Goal: Use online tool/utility

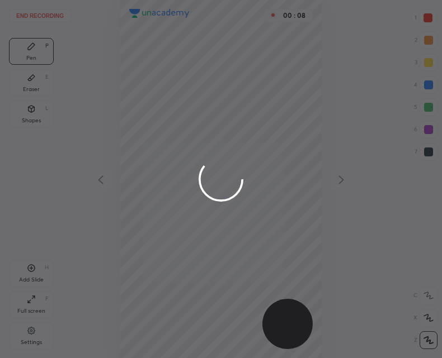
scroll to position [358, 263]
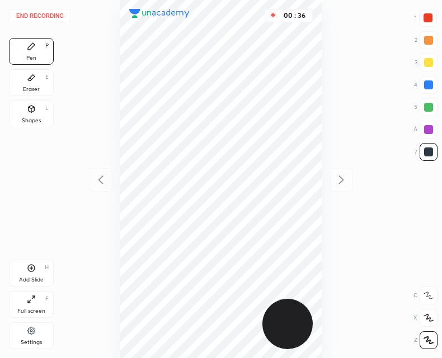
click at [28, 268] on icon at bounding box center [31, 268] width 7 height 7
click at [103, 177] on icon at bounding box center [100, 179] width 13 height 13
click at [342, 181] on icon at bounding box center [341, 180] width 5 height 8
click at [97, 179] on icon at bounding box center [100, 179] width 13 height 13
click at [333, 187] on div at bounding box center [340, 179] width 23 height 23
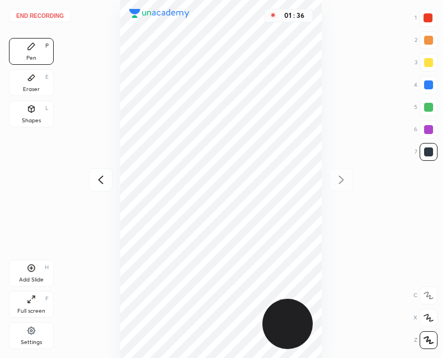
click at [103, 176] on icon at bounding box center [100, 179] width 13 height 13
click at [345, 178] on icon at bounding box center [340, 179] width 13 height 13
click at [89, 173] on div at bounding box center [100, 179] width 23 height 23
click at [343, 169] on div at bounding box center [340, 179] width 23 height 23
click at [110, 169] on div at bounding box center [100, 179] width 23 height 23
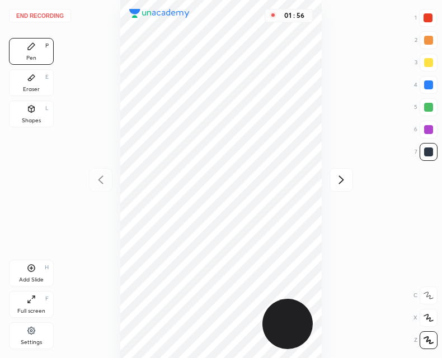
click at [344, 179] on icon at bounding box center [340, 179] width 13 height 13
click at [105, 178] on icon at bounding box center [100, 179] width 13 height 13
click at [427, 21] on div at bounding box center [427, 17] width 9 height 9
click at [430, 155] on div at bounding box center [428, 152] width 9 height 9
click at [25, 271] on div "Add Slide H" at bounding box center [31, 273] width 45 height 27
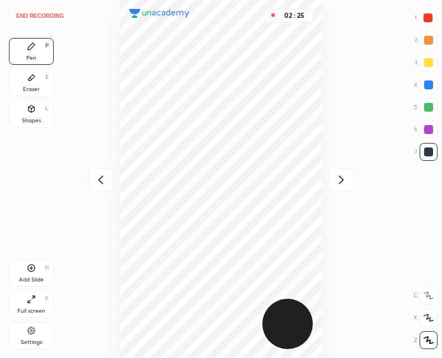
click at [334, 187] on div at bounding box center [340, 179] width 23 height 23
click at [104, 180] on icon at bounding box center [100, 179] width 13 height 13
click at [113, 172] on div "02 : 30" at bounding box center [220, 179] width 263 height 358
click at [101, 185] on icon at bounding box center [100, 179] width 13 height 13
click at [345, 178] on icon at bounding box center [340, 179] width 13 height 13
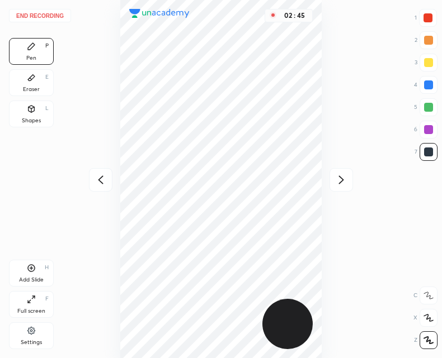
click at [340, 182] on icon at bounding box center [341, 180] width 5 height 8
click at [100, 194] on div "02 : 46" at bounding box center [220, 179] width 263 height 358
click at [101, 184] on icon at bounding box center [100, 179] width 13 height 13
click at [103, 180] on icon at bounding box center [100, 179] width 13 height 13
click at [339, 183] on icon at bounding box center [340, 179] width 13 height 13
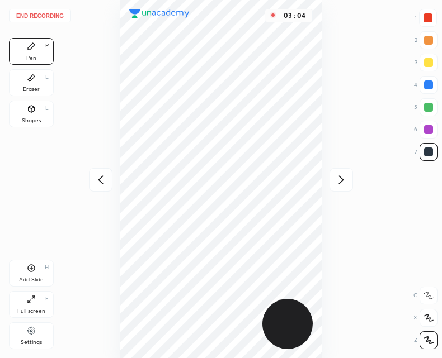
click at [340, 183] on icon at bounding box center [340, 179] width 13 height 13
click at [103, 173] on icon at bounding box center [100, 179] width 13 height 13
click at [108, 177] on div at bounding box center [100, 179] width 23 height 23
click at [335, 180] on icon at bounding box center [340, 179] width 13 height 13
click at [338, 178] on icon at bounding box center [340, 179] width 13 height 13
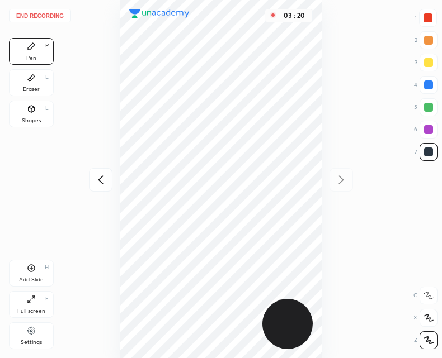
click at [105, 178] on icon at bounding box center [100, 179] width 13 height 13
click at [337, 168] on div at bounding box center [340, 179] width 23 height 23
click at [90, 178] on div at bounding box center [100, 179] width 23 height 23
click at [50, 12] on button "End recording" at bounding box center [40, 15] width 62 height 13
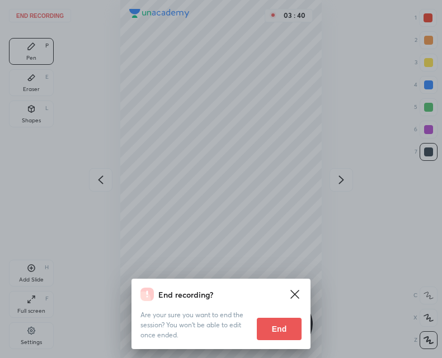
click at [278, 323] on button "End" at bounding box center [279, 329] width 45 height 22
